Goal: Transaction & Acquisition: Purchase product/service

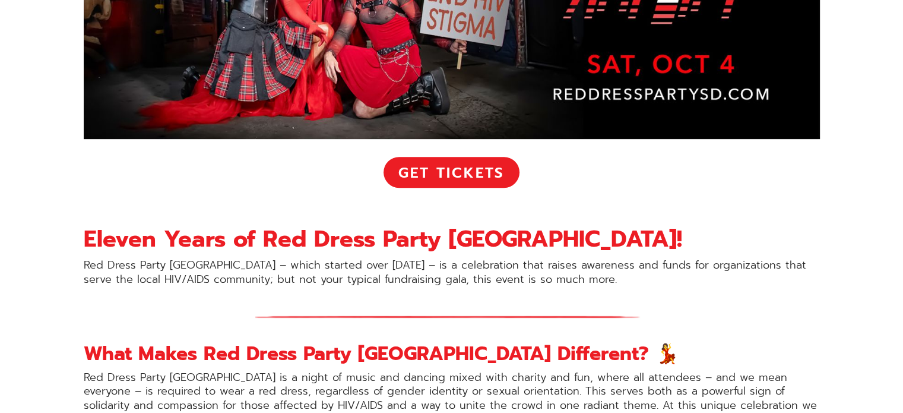
scroll to position [594, 0]
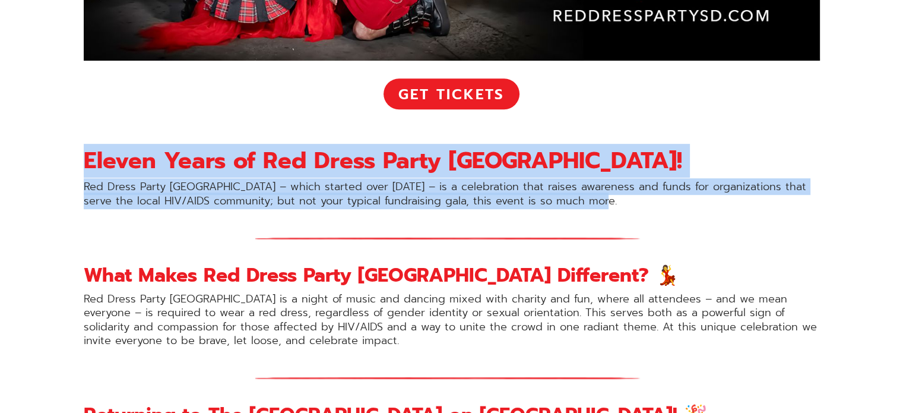
drag, startPoint x: 81, startPoint y: 159, endPoint x: 582, endPoint y: 203, distance: 502.6
copy div "Eleven Years of Red Dress Party [GEOGRAPHIC_DATA]! Red Dress Party [GEOGRAPHIC_…"
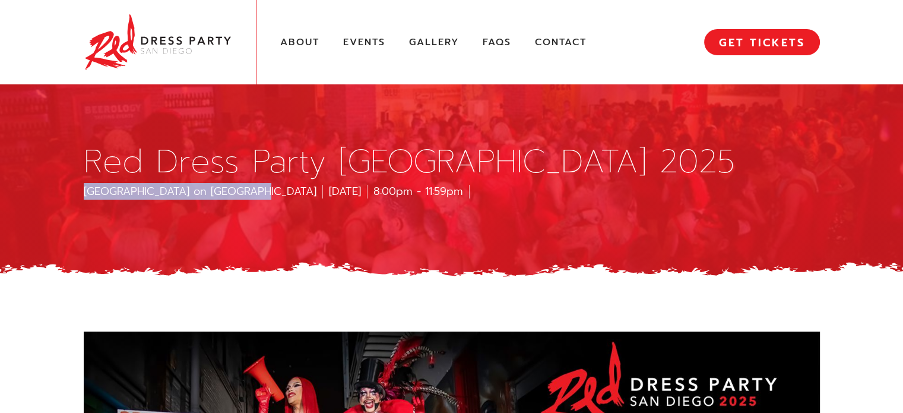
drag, startPoint x: 86, startPoint y: 187, endPoint x: 240, endPoint y: 198, distance: 154.8
click at [240, 198] on div "Red Dress Party San Diego 2025 Port Pavilion on Broadway Pier October 4, 2025 8…" at bounding box center [452, 172] width 772 height 134
copy div "[GEOGRAPHIC_DATA] on [GEOGRAPHIC_DATA]"
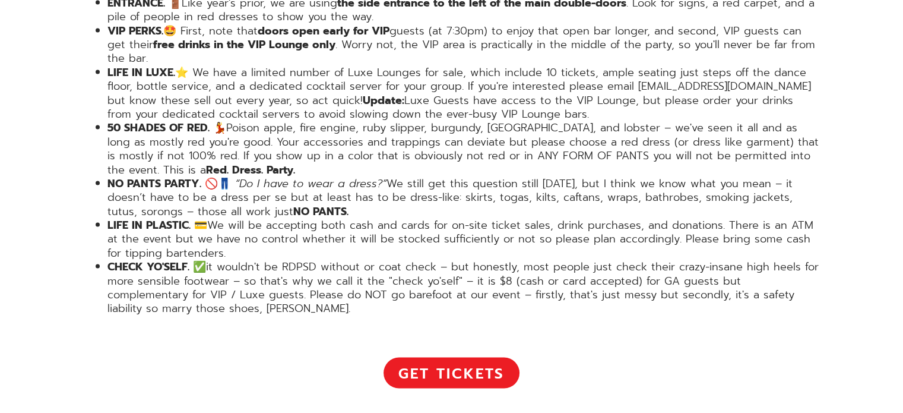
scroll to position [2494, 0]
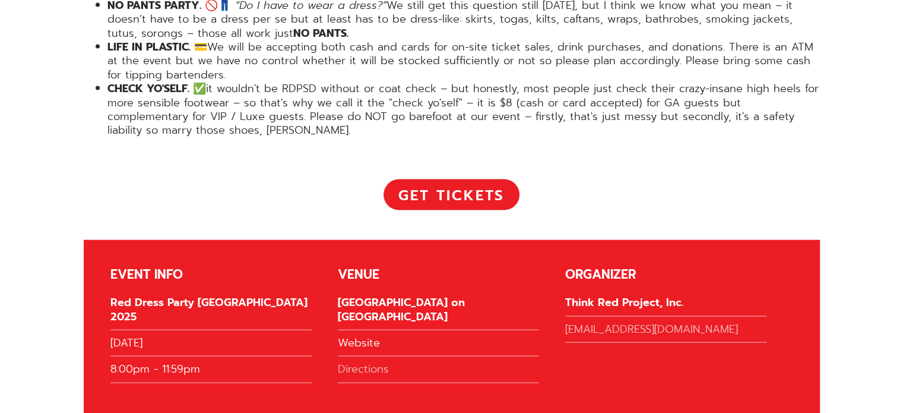
click at [351, 336] on link "Website" at bounding box center [438, 346] width 201 height 20
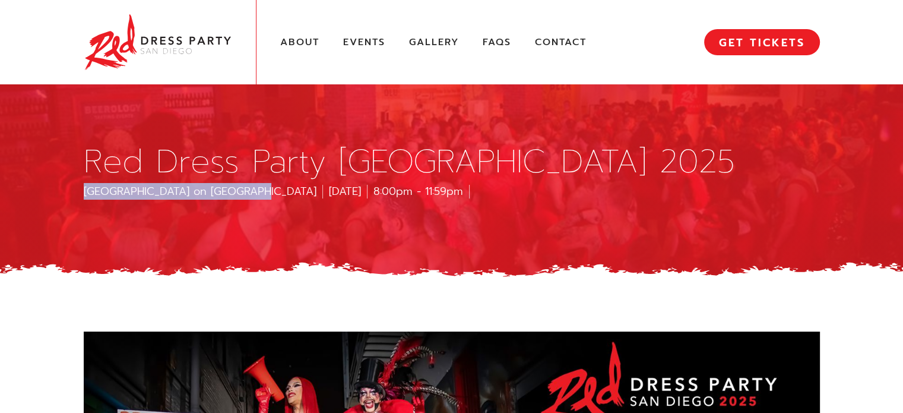
scroll to position [297, 0]
